Goal: Task Accomplishment & Management: Use online tool/utility

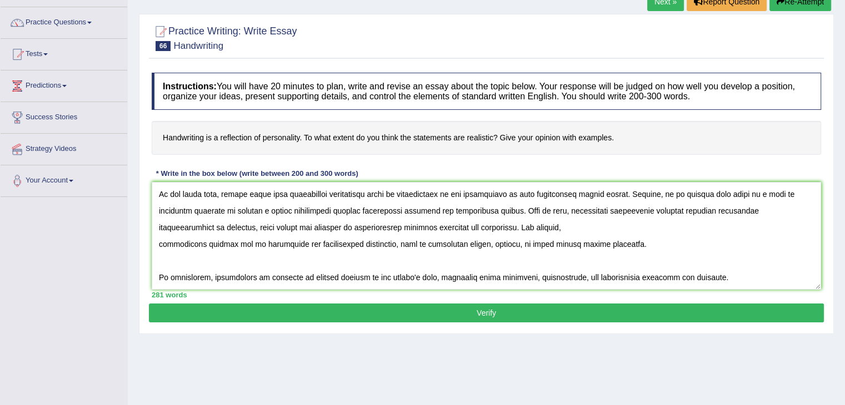
scroll to position [81, 0]
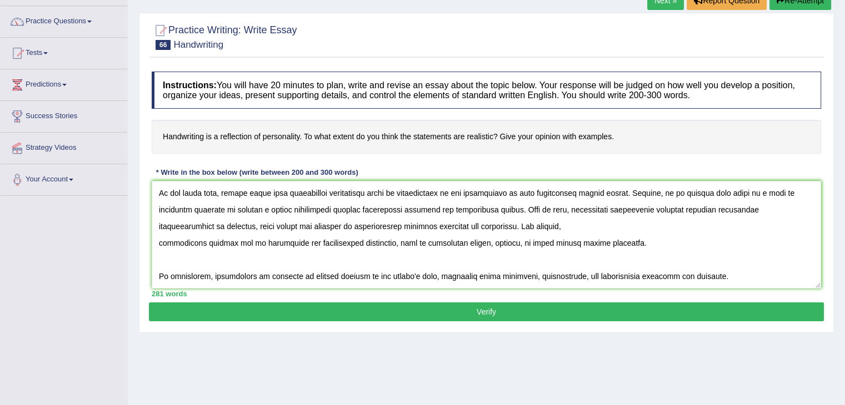
click at [158, 232] on textarea at bounding box center [486, 235] width 669 height 108
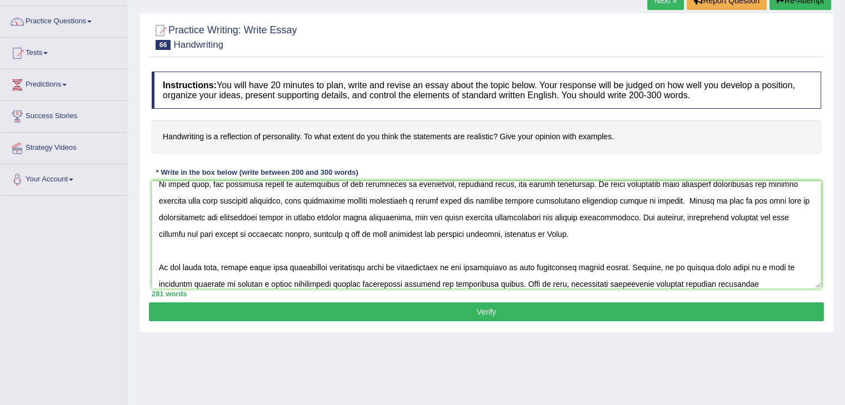
scroll to position [78, 0]
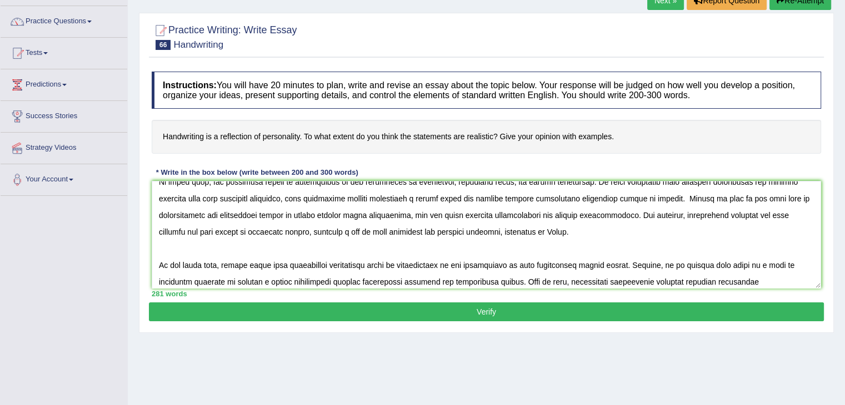
click at [595, 236] on textarea at bounding box center [486, 235] width 669 height 108
click at [618, 231] on textarea at bounding box center [486, 235] width 669 height 108
click at [747, 232] on textarea at bounding box center [486, 235] width 669 height 108
click at [721, 234] on textarea at bounding box center [486, 235] width 669 height 108
click at [740, 253] on textarea at bounding box center [486, 235] width 669 height 108
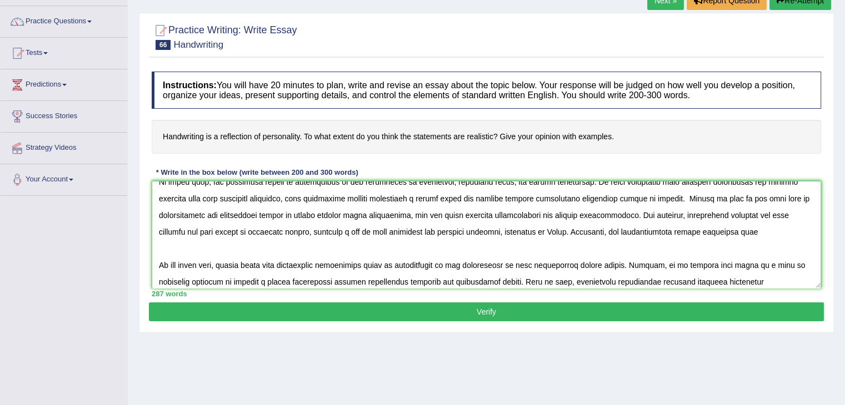
click at [727, 233] on textarea at bounding box center [486, 235] width 669 height 108
click at [744, 232] on textarea at bounding box center [486, 235] width 669 height 108
paste textarea "Handwriting is a highly individualized behavior, reflecting a person's unique p…"
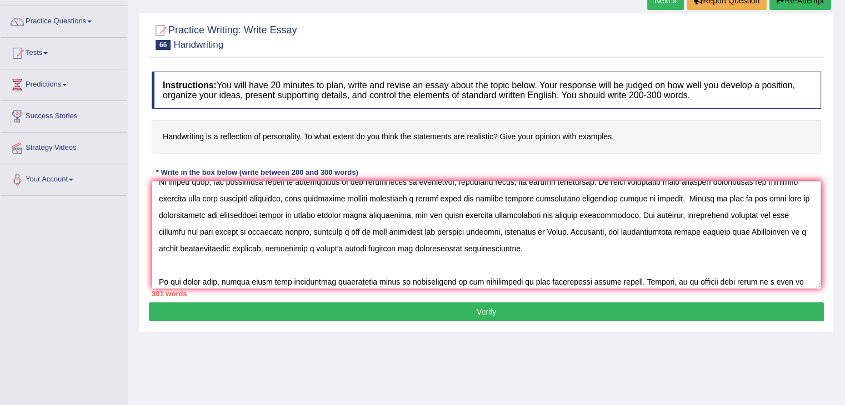
click at [744, 232] on textarea at bounding box center [486, 235] width 669 height 108
click at [454, 251] on textarea at bounding box center [486, 235] width 669 height 108
click at [401, 249] on textarea at bounding box center [486, 235] width 669 height 108
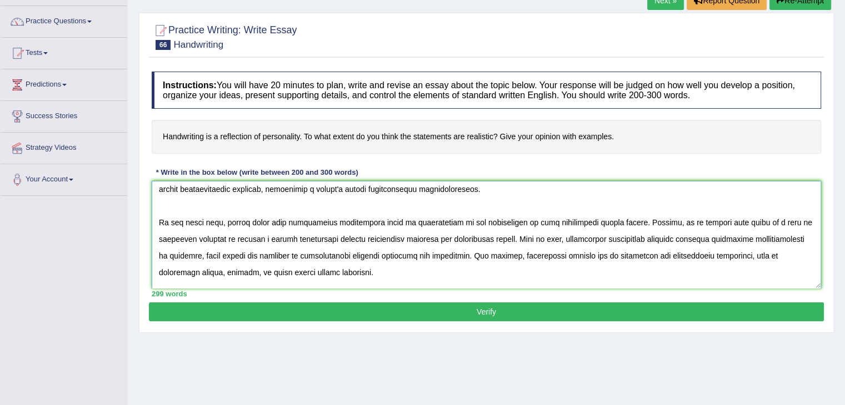
scroll to position [183, 0]
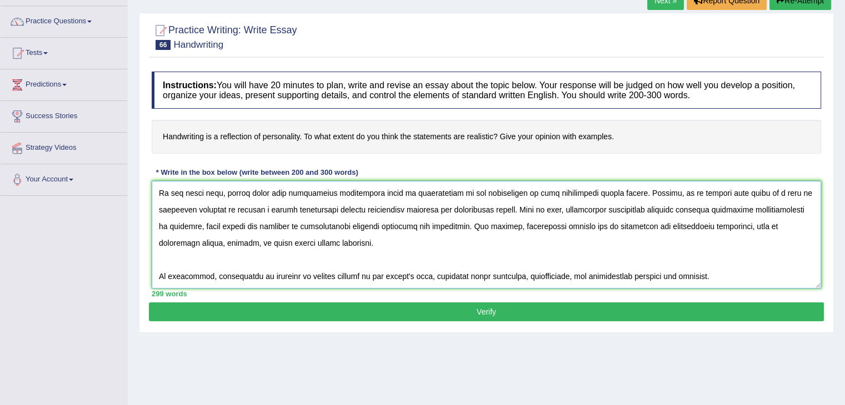
drag, startPoint x: 158, startPoint y: 190, endPoint x: 396, endPoint y: 312, distance: 267.7
click at [396, 312] on div "Practice Writing: Write Essay 66 Handwriting Instructions: You will have 20 min…" at bounding box center [486, 173] width 695 height 320
type textarea "In today’s busy modern life, handwriting reflection has become a complex phenom…"
click at [731, 249] on textarea at bounding box center [486, 235] width 669 height 108
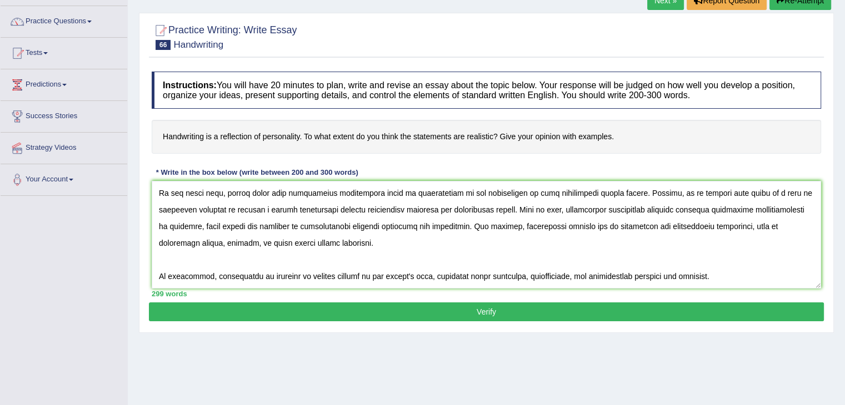
click at [495, 305] on button "Verify" at bounding box center [486, 312] width 675 height 19
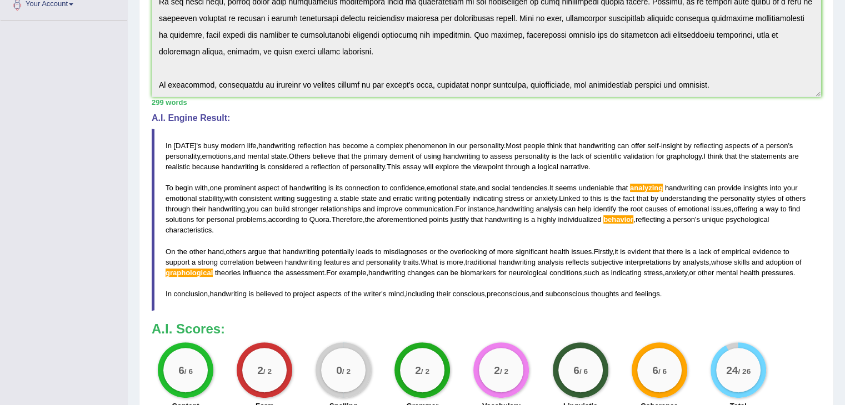
scroll to position [264, 0]
